Goal: Information Seeking & Learning: Learn about a topic

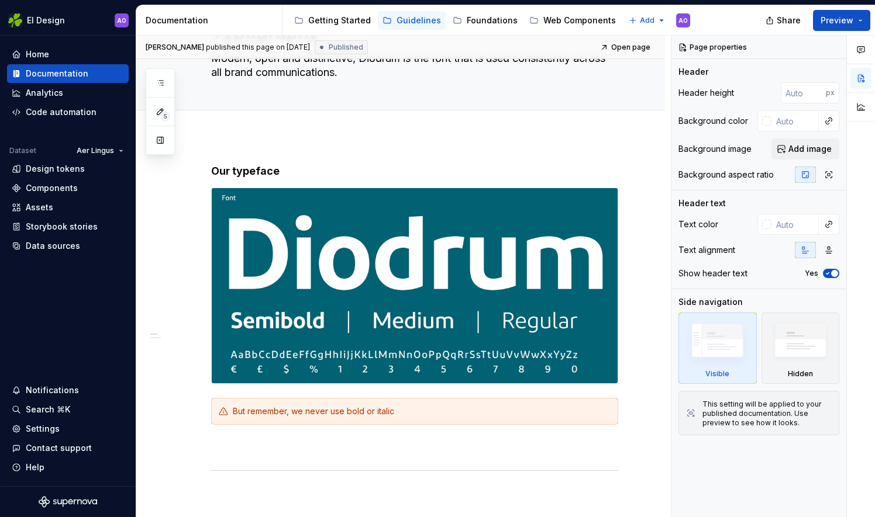
scroll to position [70, 0]
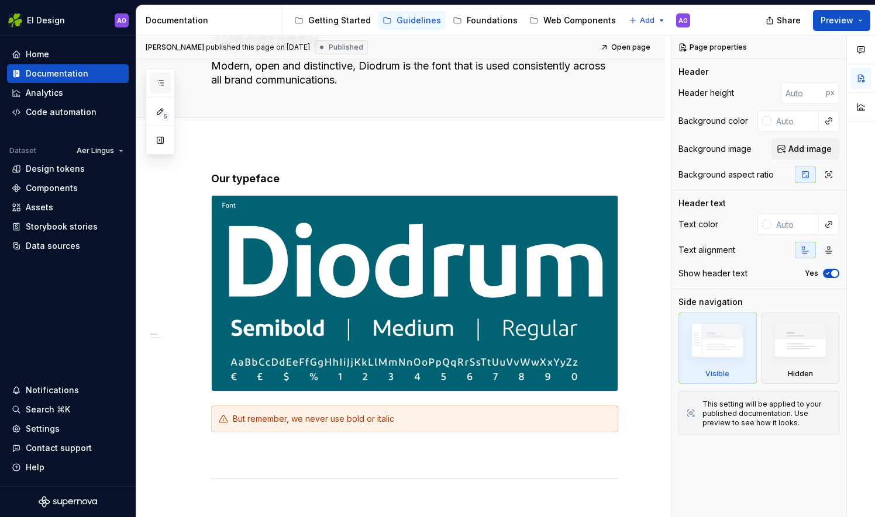
click at [158, 87] on icon "button" at bounding box center [160, 82] width 9 height 9
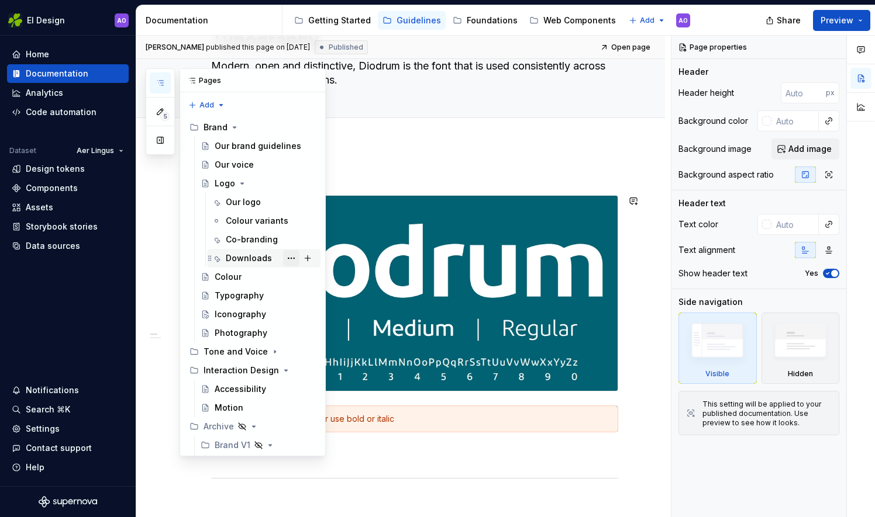
click at [283, 258] on button "Page tree" at bounding box center [291, 258] width 16 height 16
click at [260, 258] on div "5 Pages Add Accessibility guide for tree Page tree. Navigate the tree with the …" at bounding box center [236, 262] width 180 height 388
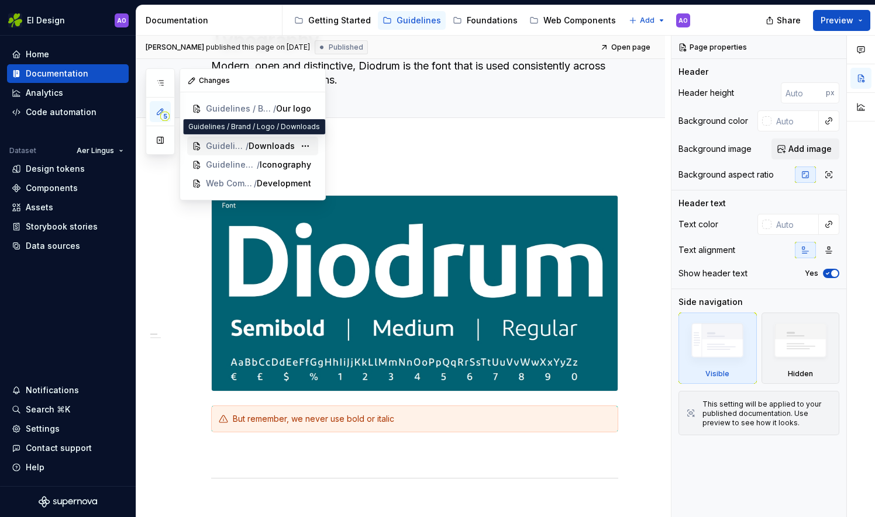
click at [221, 144] on span "Guidelines / Brand / Logo" at bounding box center [226, 146] width 40 height 12
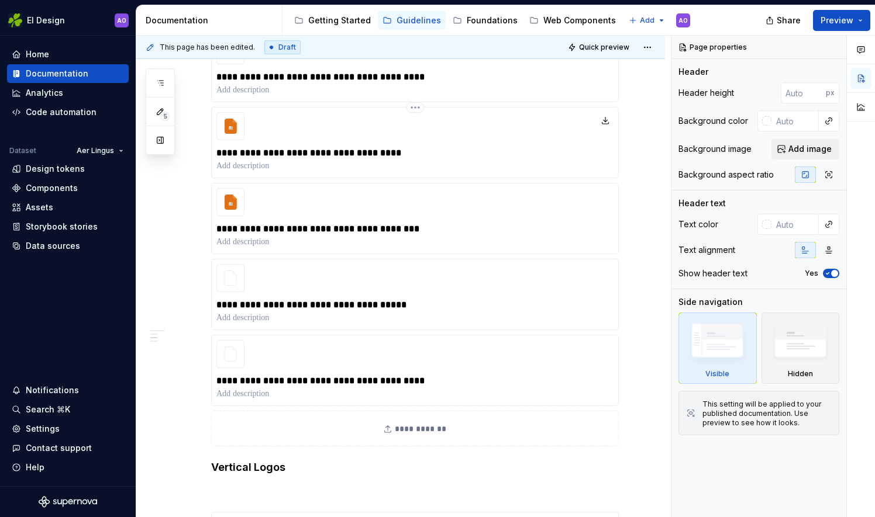
scroll to position [979, 0]
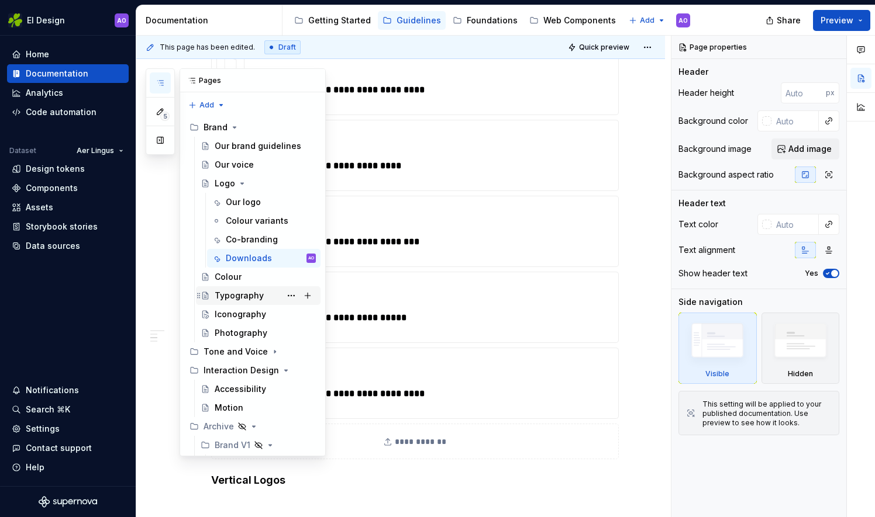
click at [236, 291] on div "Typography" at bounding box center [239, 296] width 49 height 12
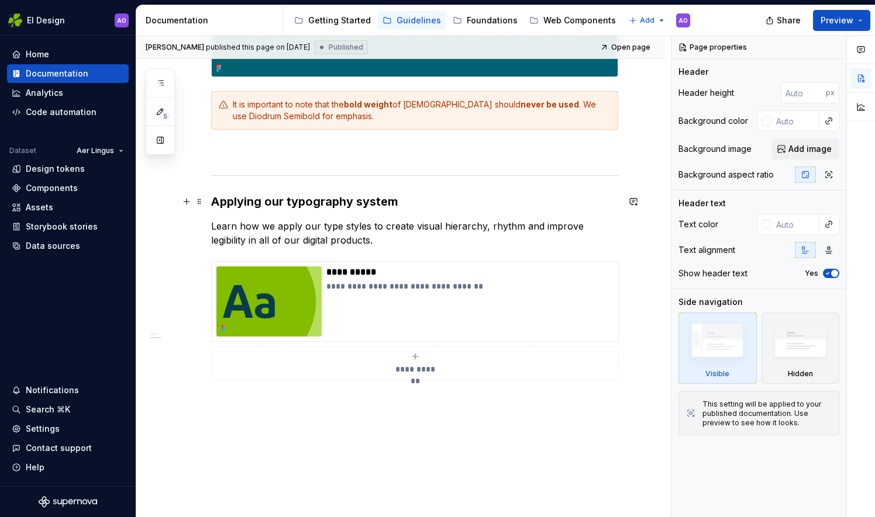
scroll to position [448, 0]
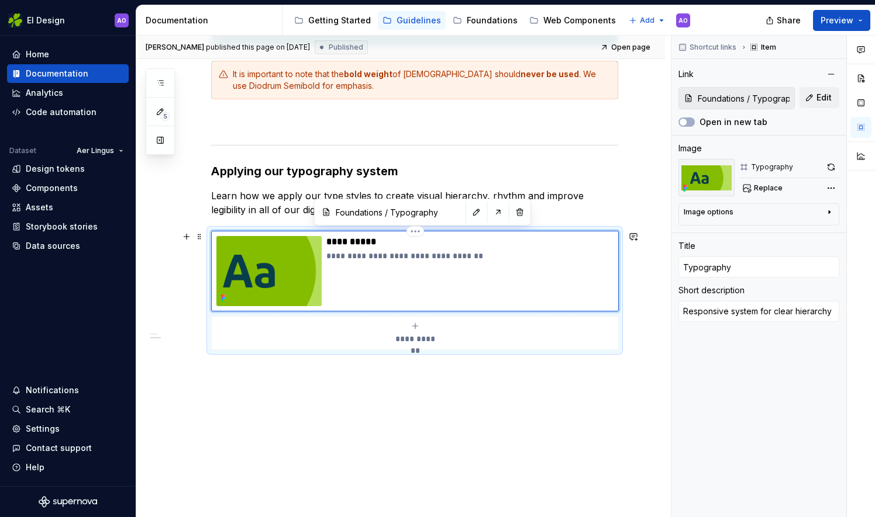
click at [269, 279] on img at bounding box center [268, 271] width 105 height 70
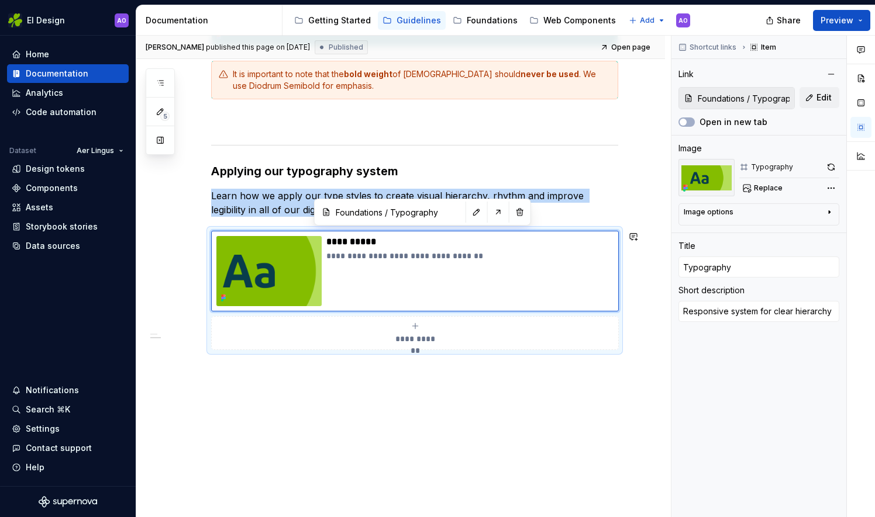
click at [271, 408] on div "**********" at bounding box center [400, 143] width 528 height 754
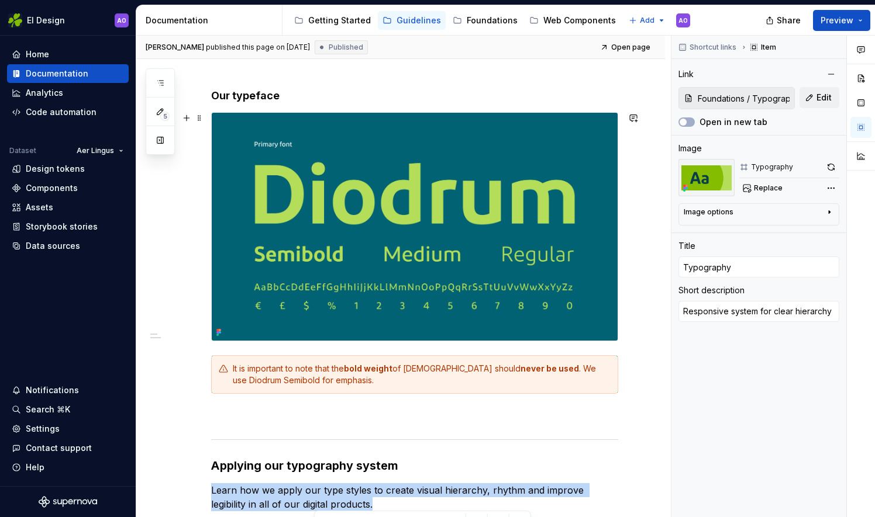
scroll to position [97, 0]
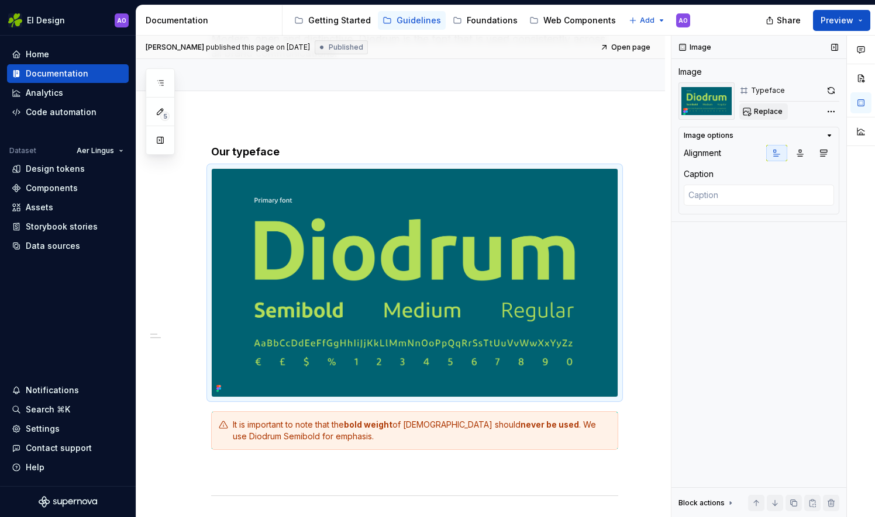
click at [758, 111] on span "Replace" at bounding box center [768, 111] width 29 height 9
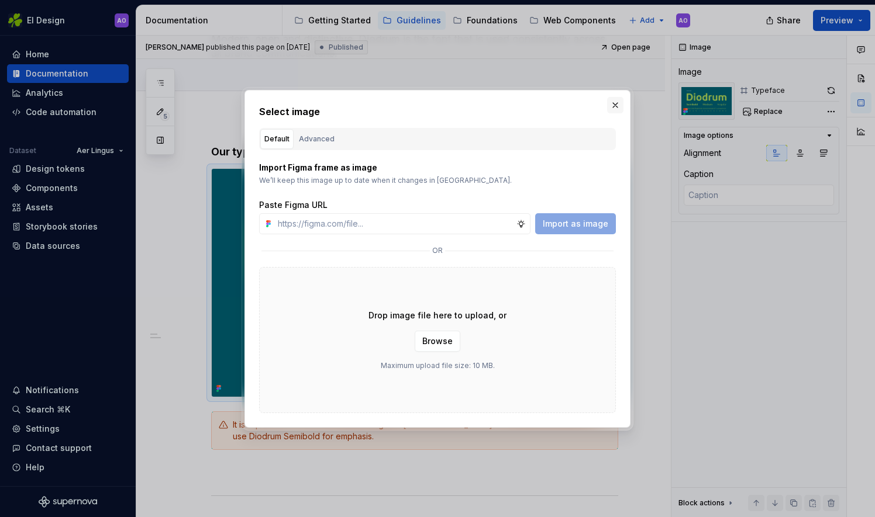
click at [614, 102] on button "button" at bounding box center [615, 105] width 16 height 16
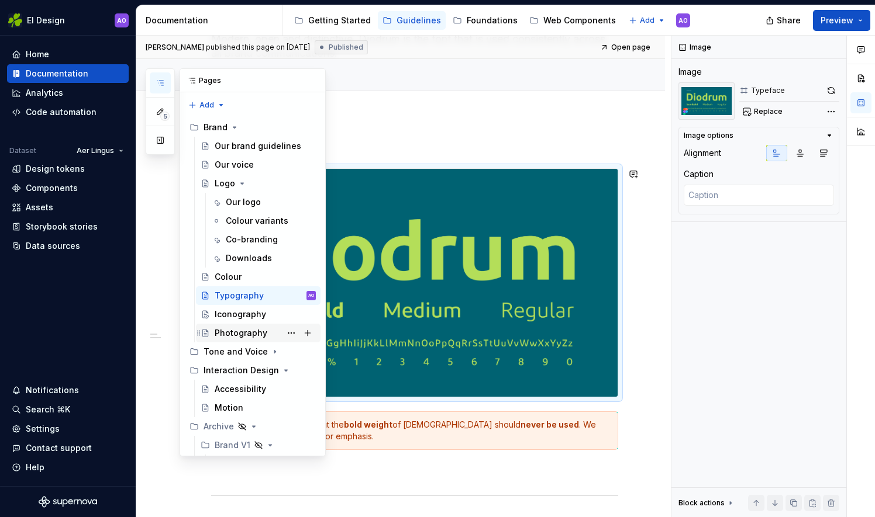
click at [239, 334] on div "Photography" at bounding box center [241, 333] width 53 height 12
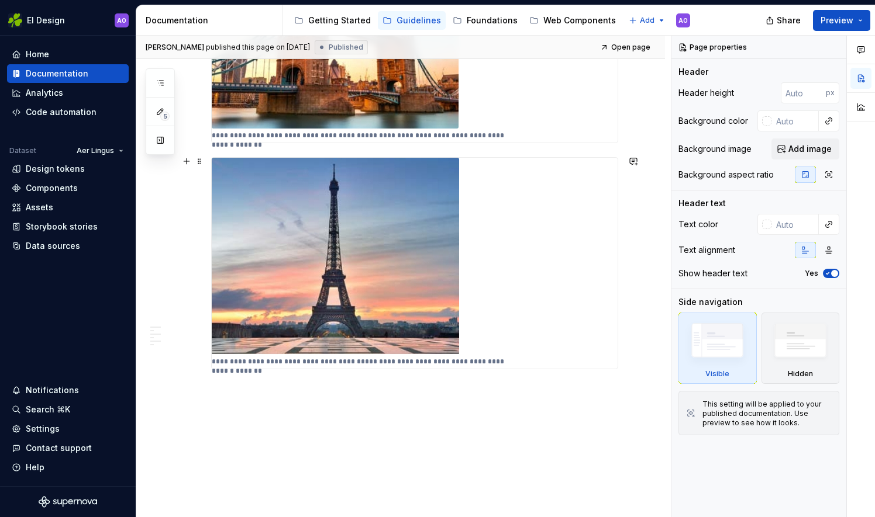
scroll to position [1491, 0]
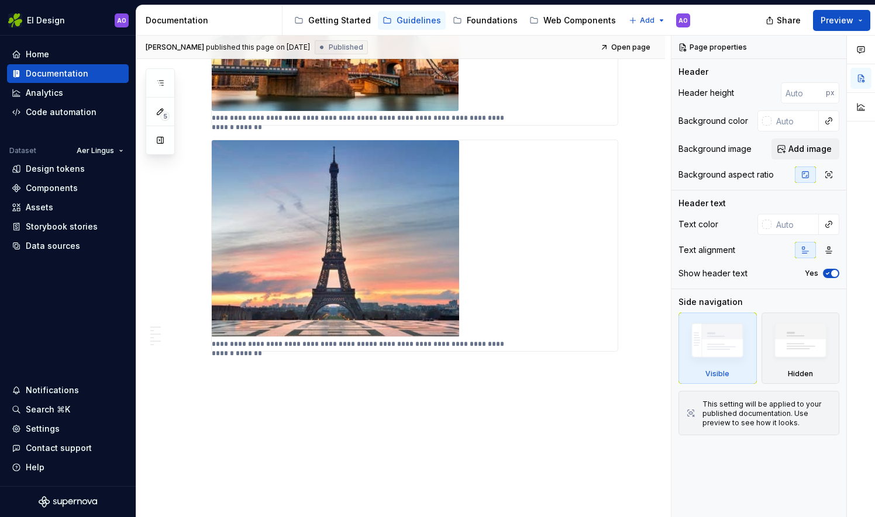
drag, startPoint x: 247, startPoint y: 2, endPoint x: 244, endPoint y: -20, distance: 21.9
click at [244, 0] on html "EI Design AO Home Documentation Analytics Code automation Dataset Aer Lingus De…" at bounding box center [437, 258] width 875 height 517
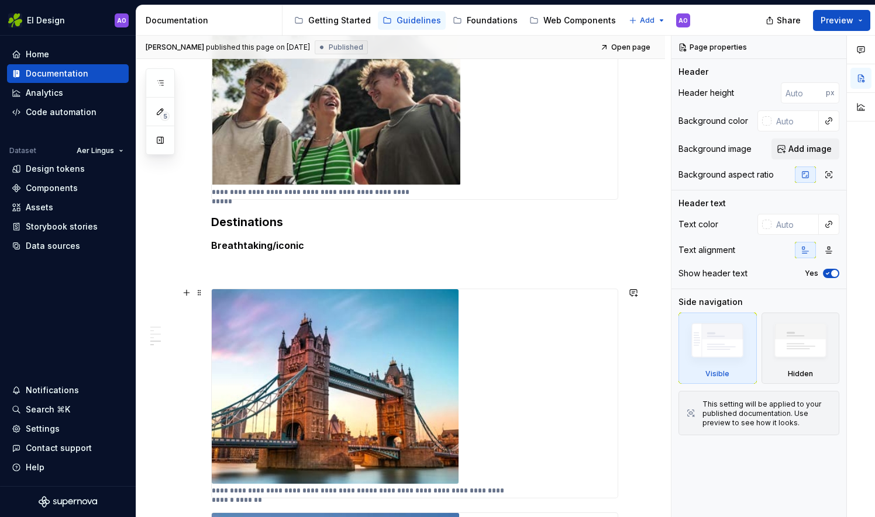
scroll to position [1023, 0]
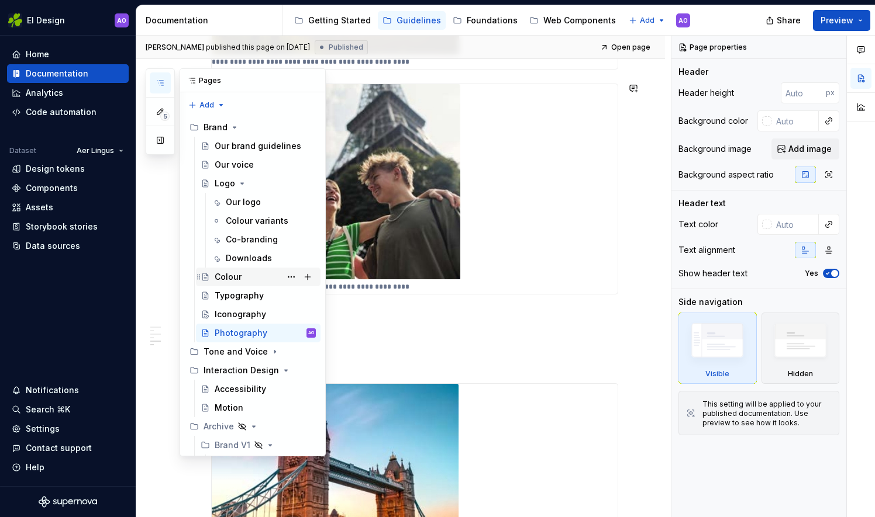
click at [246, 274] on div "Colour" at bounding box center [265, 277] width 101 height 16
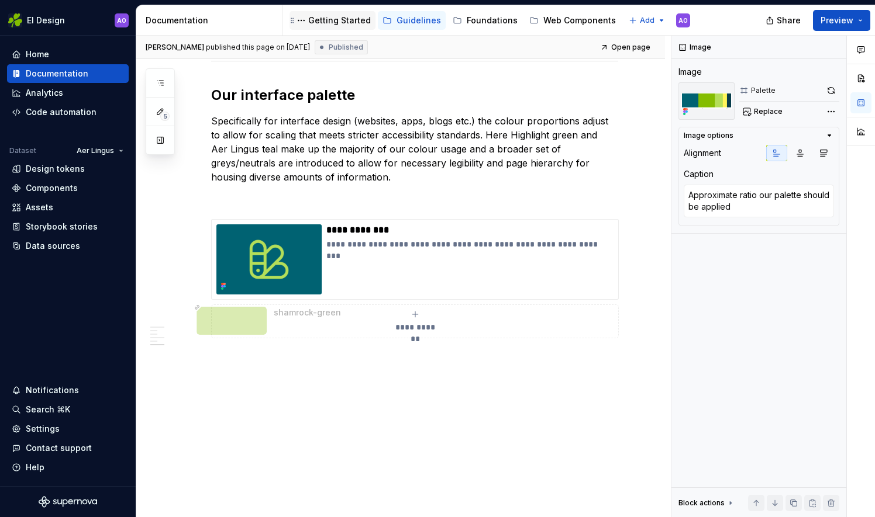
scroll to position [1627, 0]
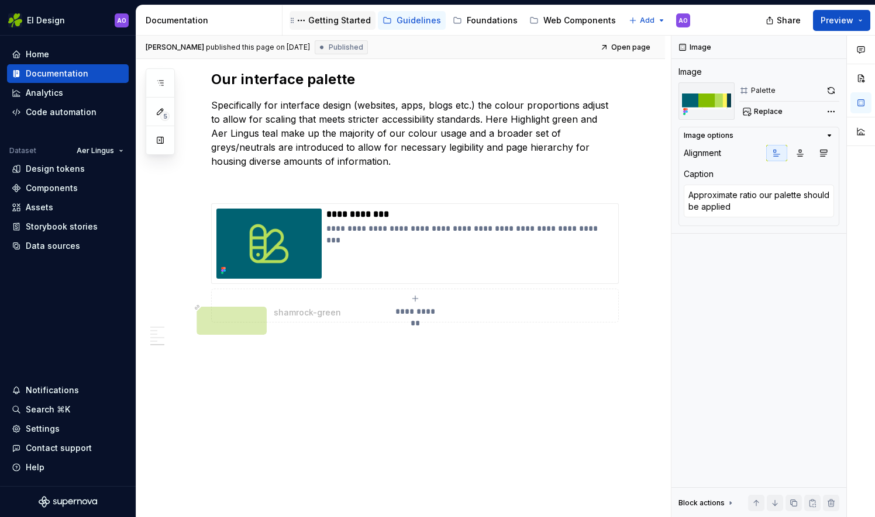
type textarea "*"
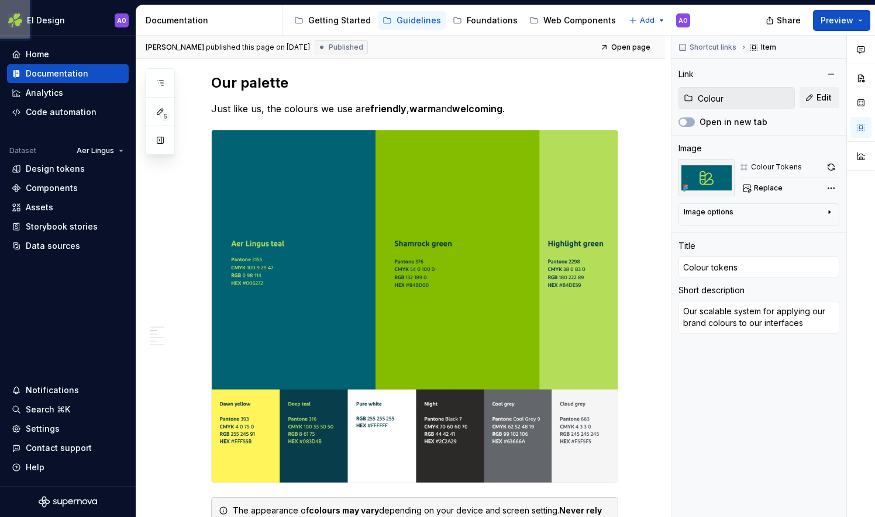
scroll to position [0, 0]
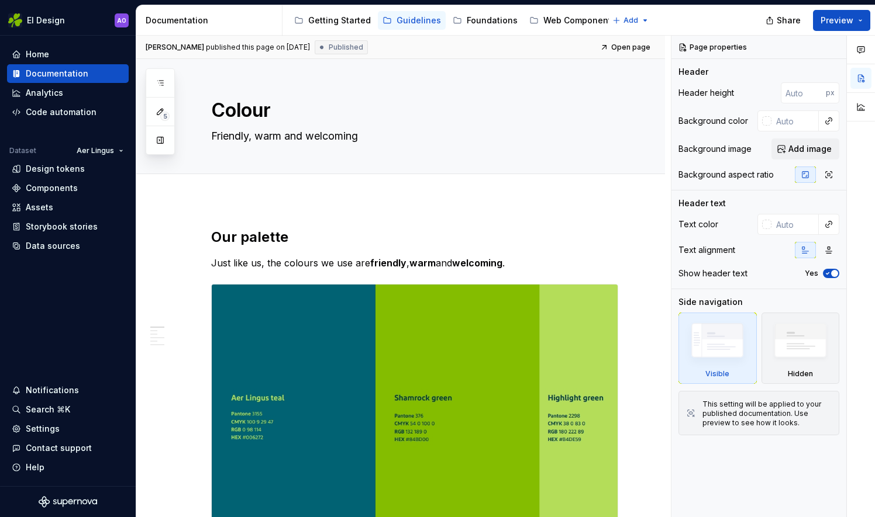
type textarea "*"
